Goal: Check status: Check status

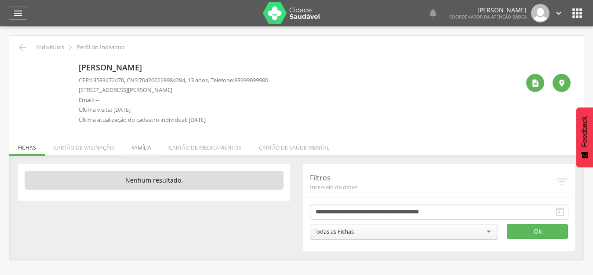
click at [140, 148] on li "Família" at bounding box center [141, 145] width 37 height 21
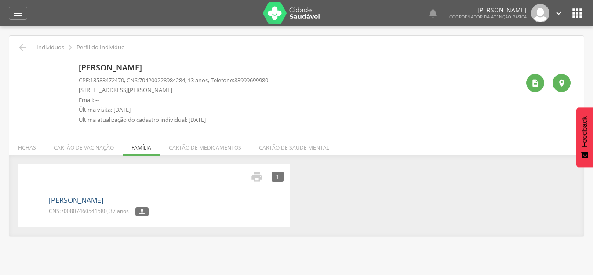
click at [103, 200] on link "[PERSON_NAME]" at bounding box center [76, 200] width 55 height 10
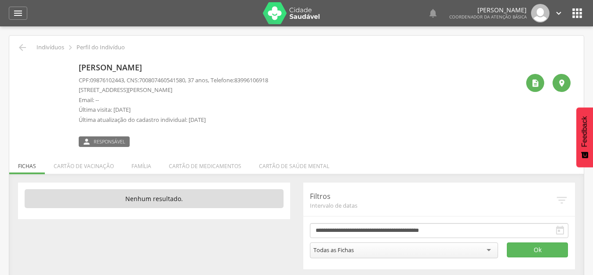
click at [393, 102] on div "[PERSON_NAME] CPF: 09876102443 , CNS: [PHONE_NUMBER] , 37 anos, Telefone: [PHON…" at bounding box center [299, 103] width 441 height 88
click at [135, 167] on li "Família" at bounding box center [141, 163] width 37 height 21
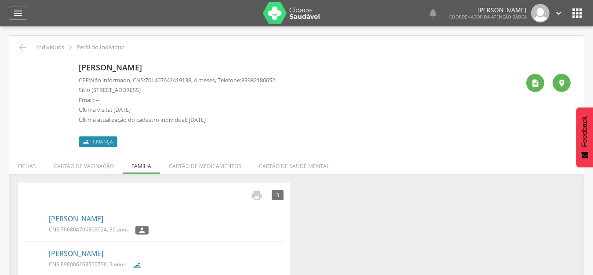
scroll to position [48, 0]
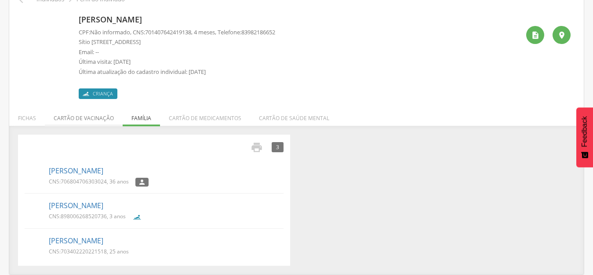
click at [95, 119] on li "Cartão de vacinação" at bounding box center [84, 116] width 78 height 21
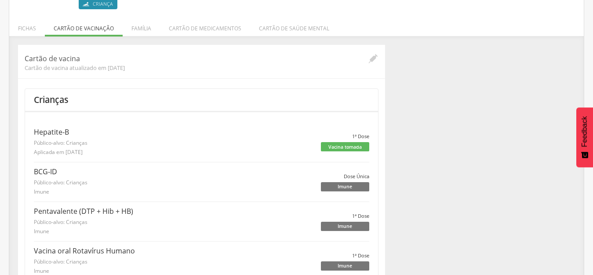
scroll to position [224, 0]
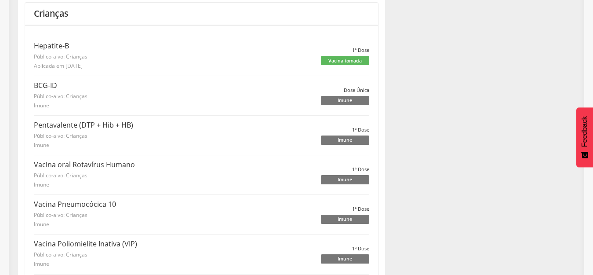
click at [45, 85] on p "BCG-ID" at bounding box center [177, 85] width 287 height 10
click at [353, 99] on div "Imune" at bounding box center [345, 100] width 48 height 9
click at [350, 90] on span "Dose Única" at bounding box center [357, 90] width 26 height 7
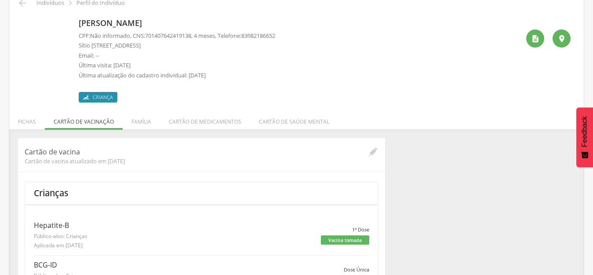
scroll to position [0, 0]
